Goal: Information Seeking & Learning: Learn about a topic

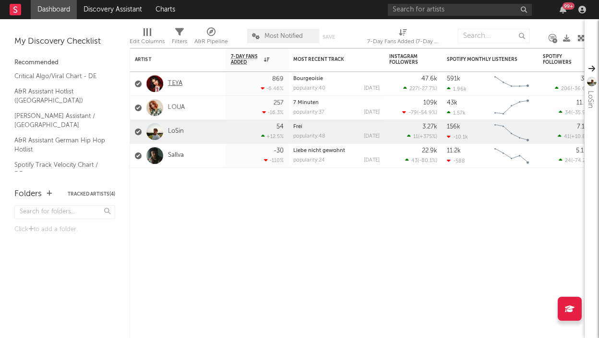
click at [173, 80] on link "TEYA" at bounding box center [175, 84] width 14 height 8
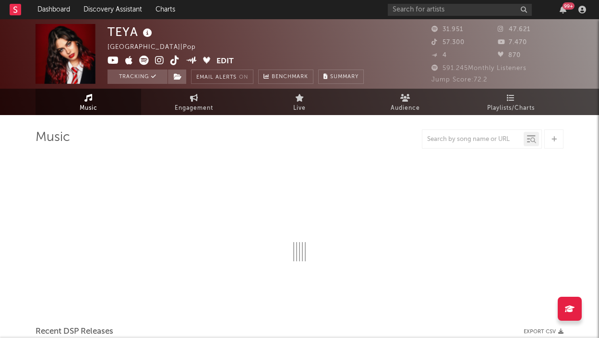
select select "6m"
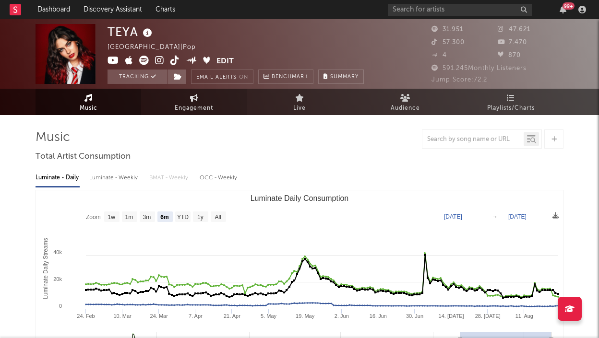
click at [198, 110] on span "Engagement" at bounding box center [194, 109] width 38 height 12
select select "1w"
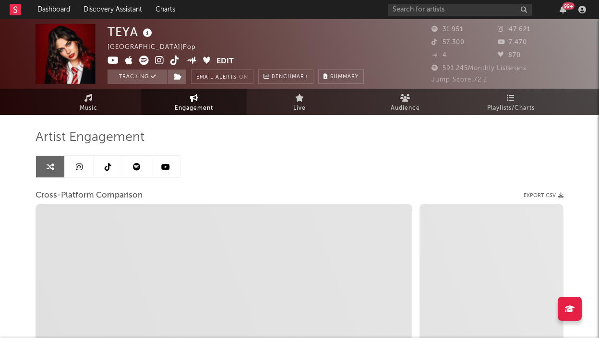
click at [84, 165] on link at bounding box center [79, 167] width 29 height 22
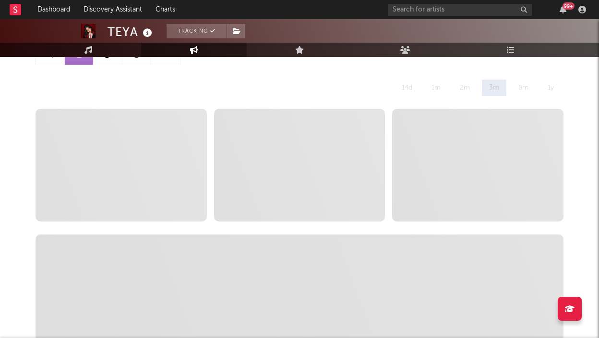
scroll to position [154, 0]
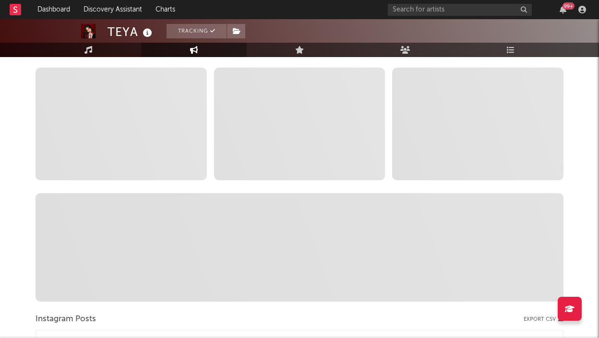
select select "6m"
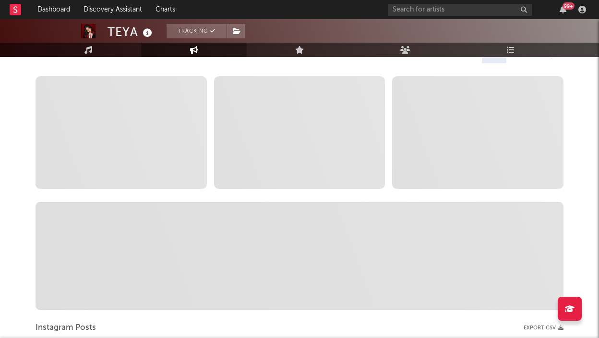
scroll to position [0, 0]
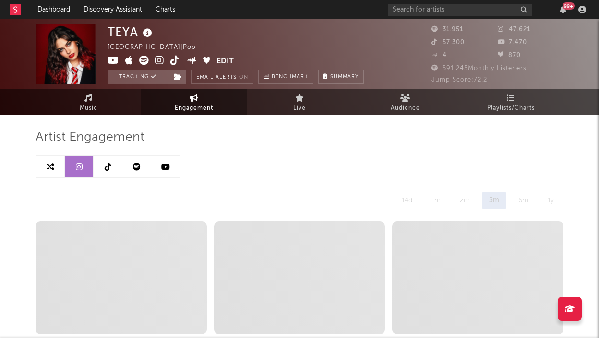
click at [113, 159] on link at bounding box center [108, 167] width 29 height 22
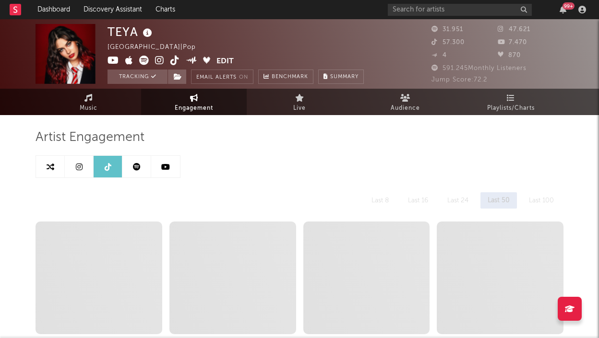
select select "6m"
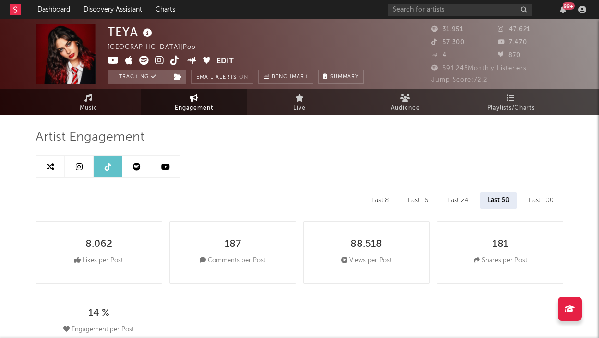
click at [133, 163] on icon at bounding box center [137, 167] width 8 height 8
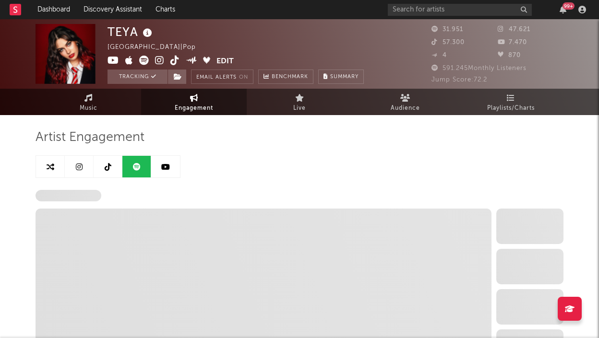
select select "6m"
select select "1w"
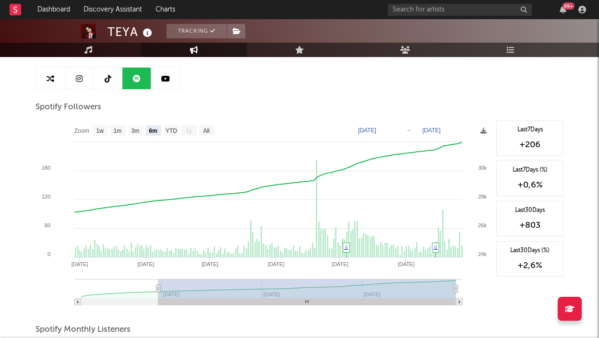
scroll to position [89, 0]
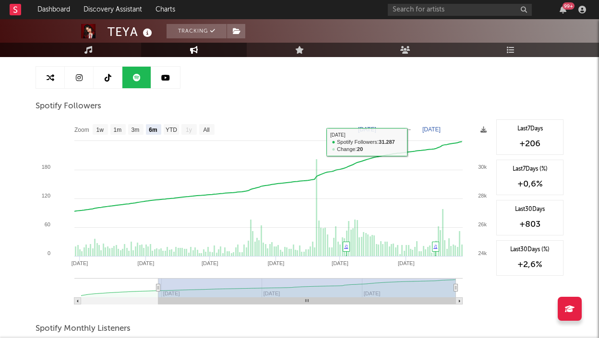
click at [174, 81] on link at bounding box center [165, 78] width 29 height 22
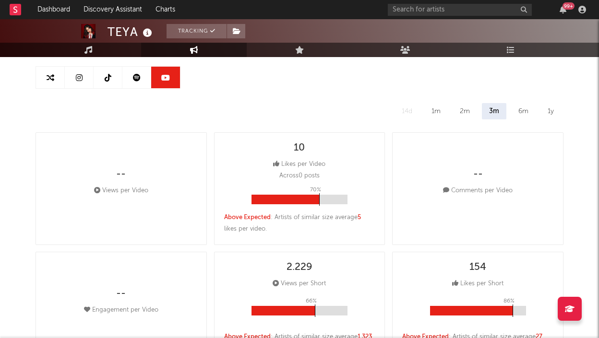
select select "6m"
